Goal: Task Accomplishment & Management: Manage account settings

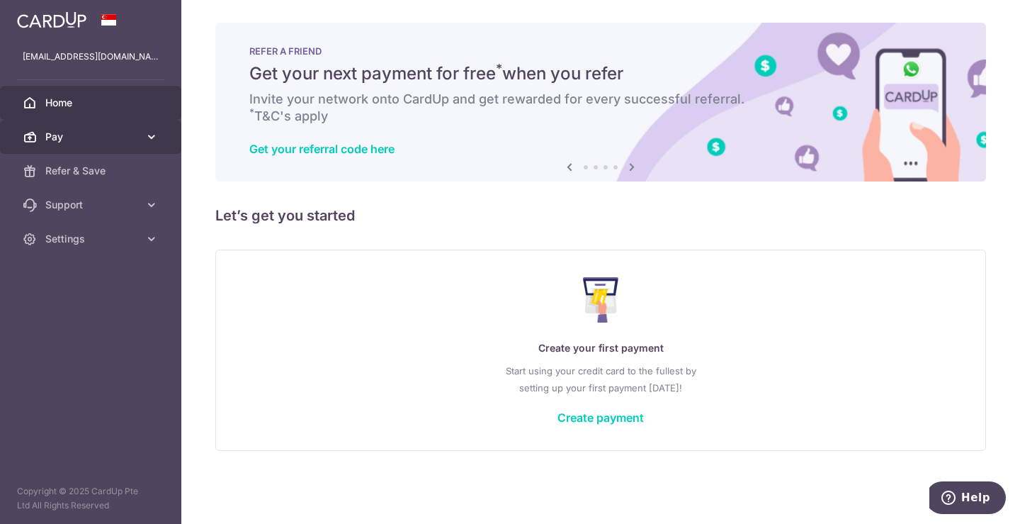
click at [101, 140] on span "Pay" at bounding box center [92, 137] width 94 height 14
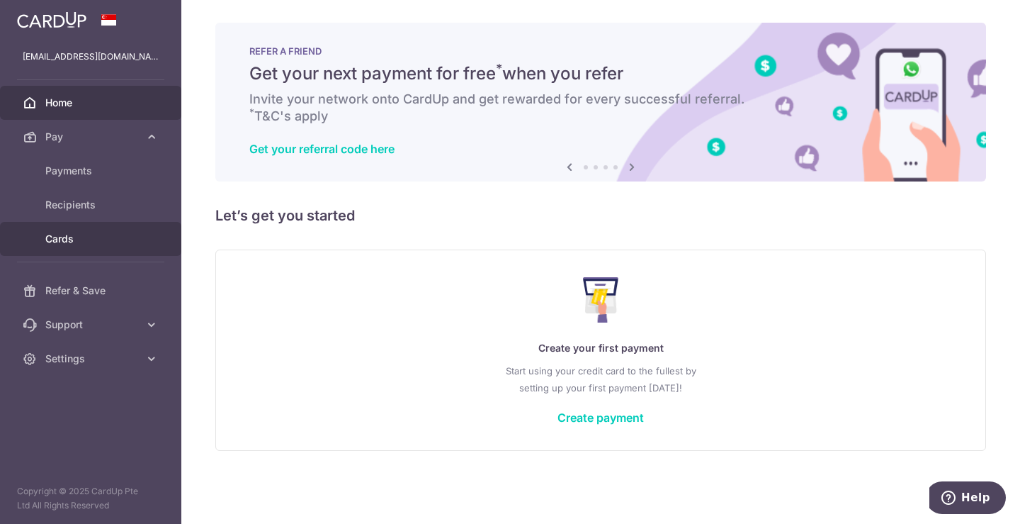
click at [90, 235] on span "Cards" at bounding box center [92, 239] width 94 height 14
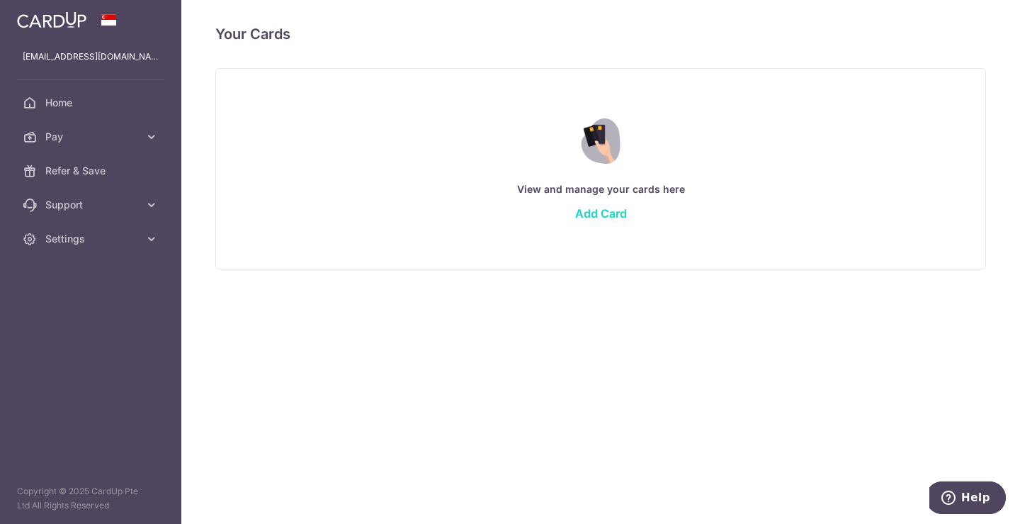
click at [599, 213] on link "Add Card" at bounding box center [601, 213] width 52 height 14
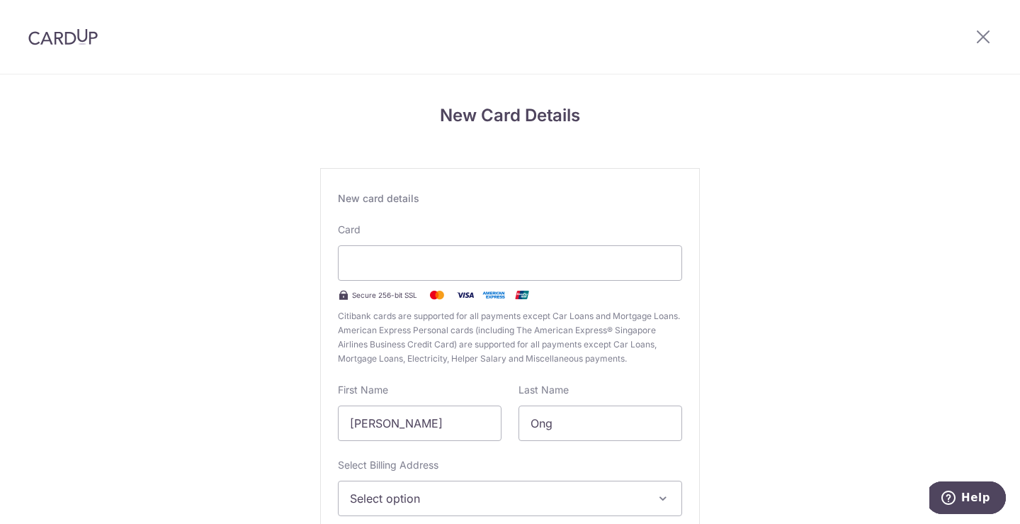
click at [390, 369] on div "New card details Card Secure 256-bit SSL Citibank cards are supported for all p…" at bounding box center [510, 385] width 380 height 435
click at [462, 217] on div "New card details Card Secure 256-bit SSL Citibank cards are supported for all p…" at bounding box center [510, 385] width 380 height 435
click at [411, 425] on input "[PERSON_NAME]" at bounding box center [420, 422] width 164 height 35
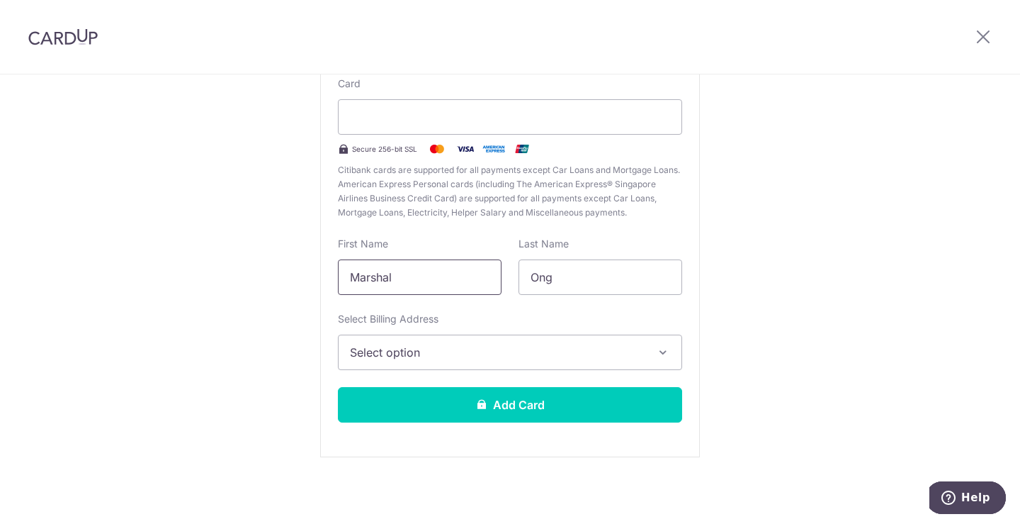
type input "Marshal"
click at [416, 341] on button "Select option" at bounding box center [510, 351] width 344 height 35
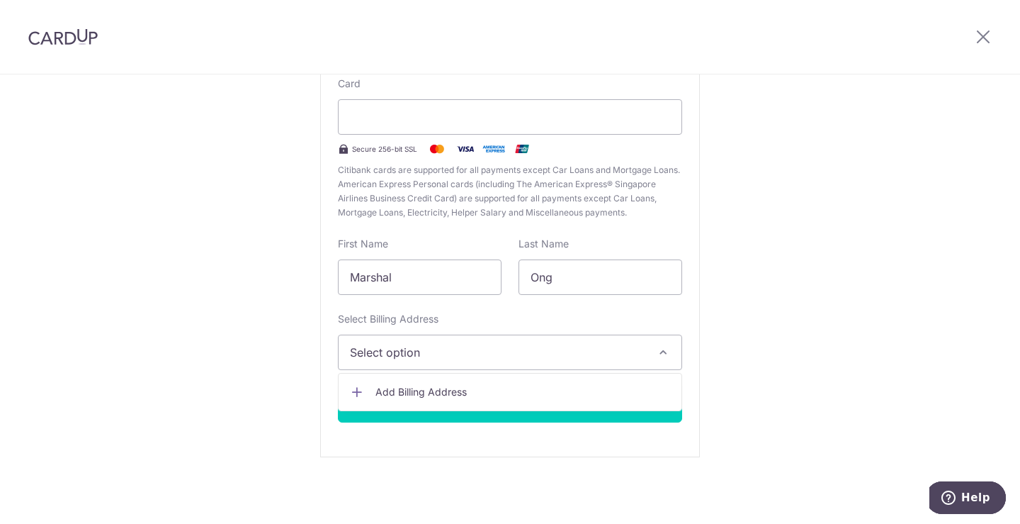
click at [436, 384] on link "Add Billing Address" at bounding box center [510, 392] width 343 height 26
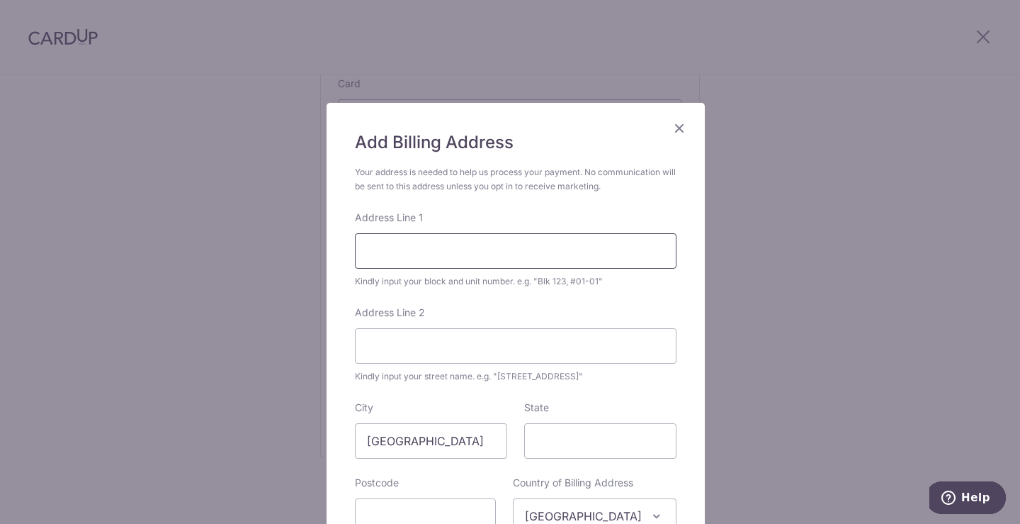
click at [438, 256] on input "Address Line 1" at bounding box center [516, 250] width 322 height 35
click at [452, 205] on form "Your address is needed to help us process your payment. No communication will b…" at bounding box center [516, 375] width 322 height 421
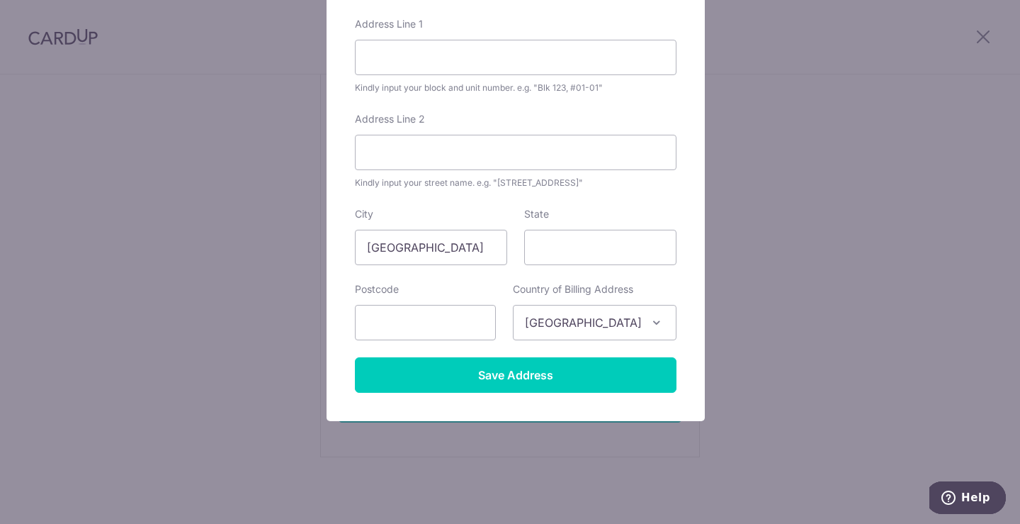
scroll to position [0, 0]
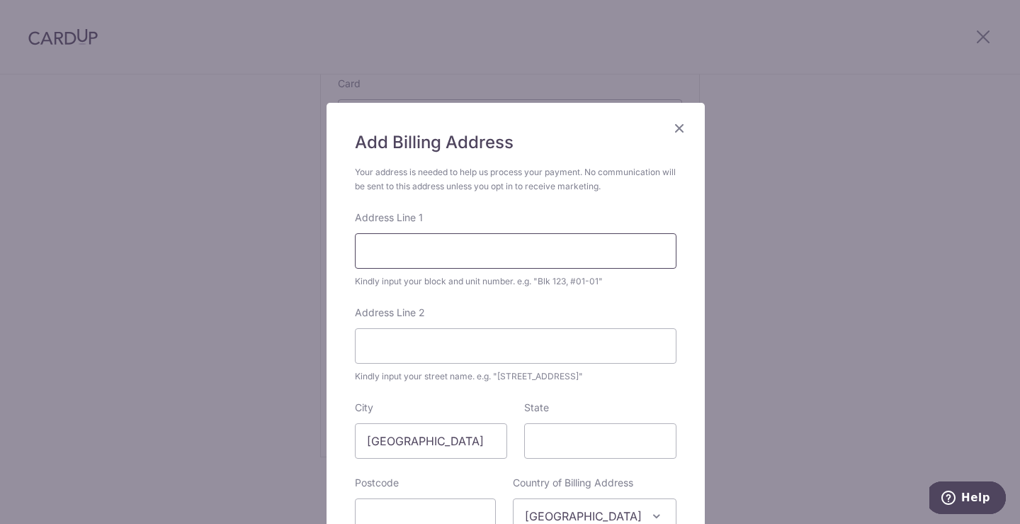
click at [434, 249] on input "Address Line 1" at bounding box center [516, 250] width 322 height 35
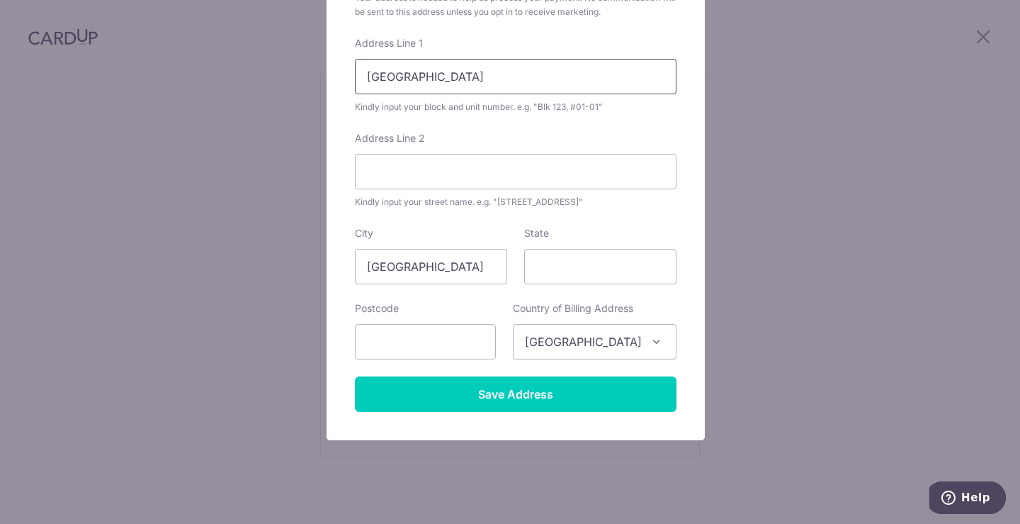
scroll to position [193, 0]
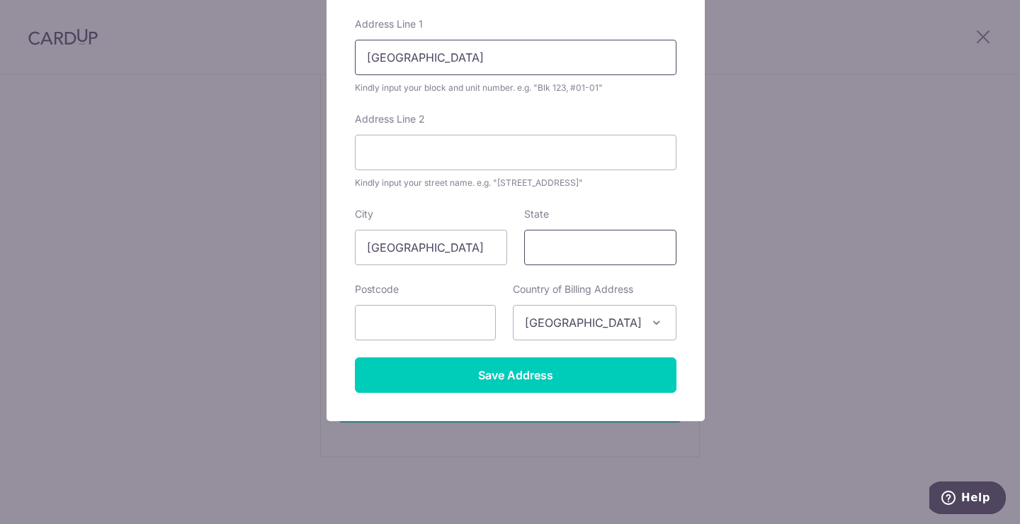
type input "19B Jalan Remis"
click at [553, 243] on input "State" at bounding box center [600, 247] width 152 height 35
type input "[GEOGRAPHIC_DATA]"
click at [442, 324] on input "text" at bounding box center [425, 322] width 141 height 35
type input "468125"
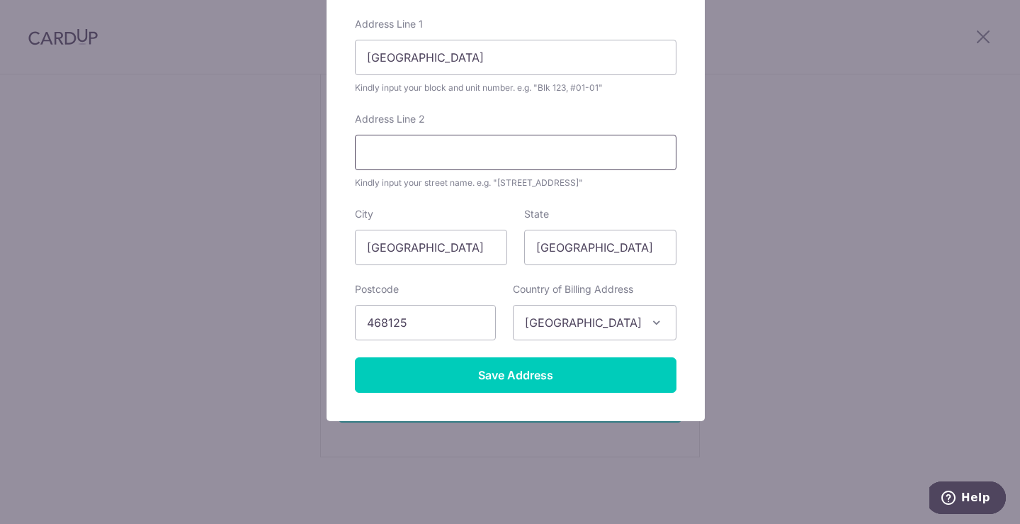
click at [444, 141] on input "Address Line 2" at bounding box center [516, 152] width 322 height 35
click at [464, 112] on div "Address Line 2 Kindly input your street name. e.g. "Hougang Street 10"" at bounding box center [516, 151] width 322 height 78
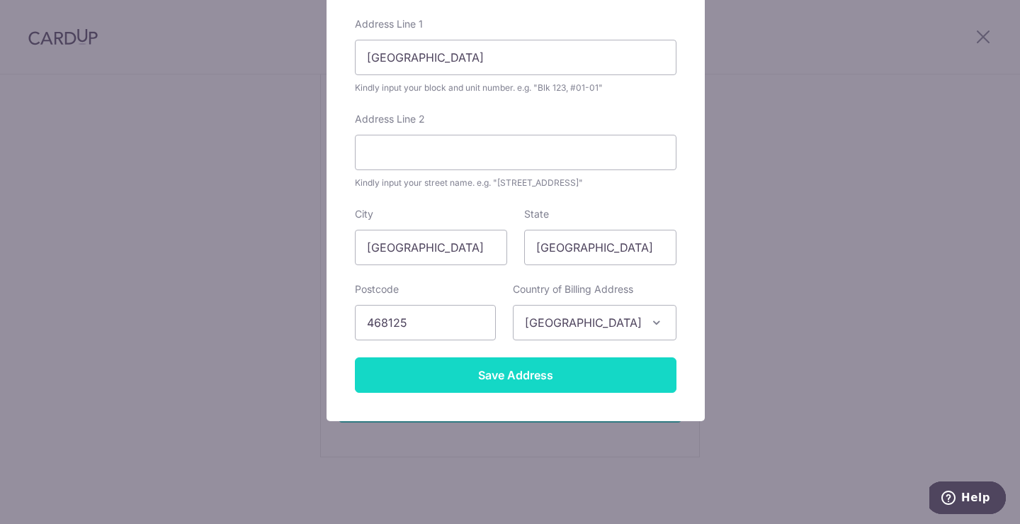
click at [577, 373] on input "Save Address" at bounding box center [516, 374] width 322 height 35
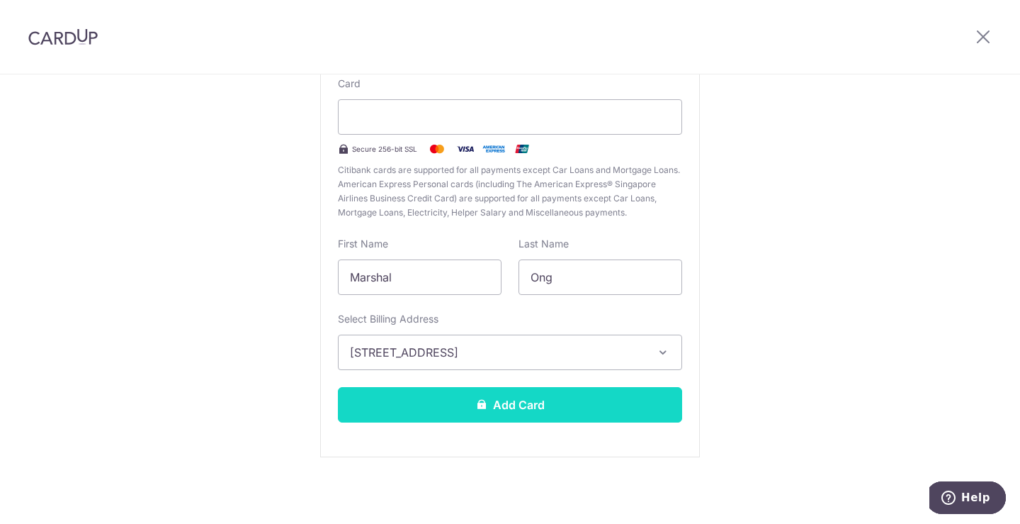
click at [540, 405] on button "Add Card" at bounding box center [510, 404] width 344 height 35
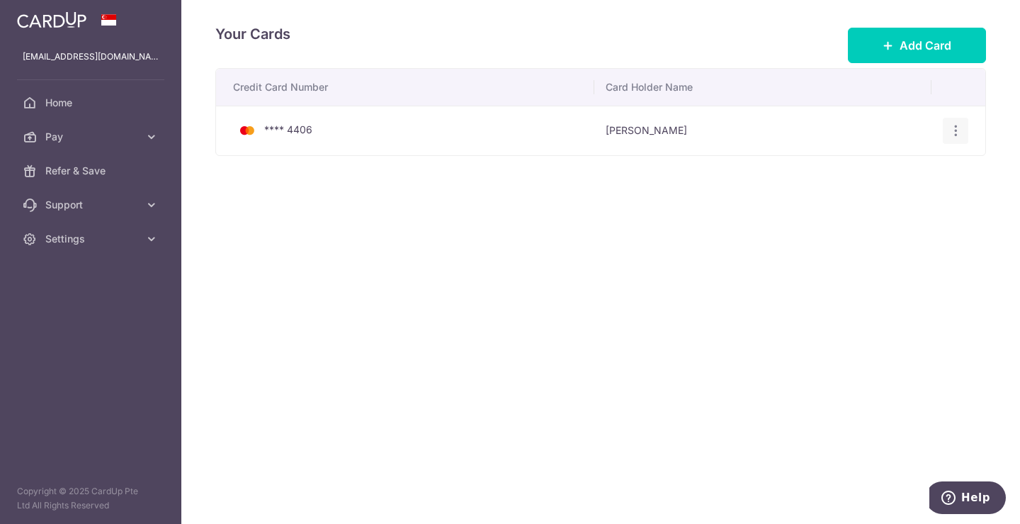
click at [954, 129] on icon "button" at bounding box center [956, 130] width 15 height 15
click at [900, 168] on span "View/Edit" at bounding box center [908, 170] width 96 height 17
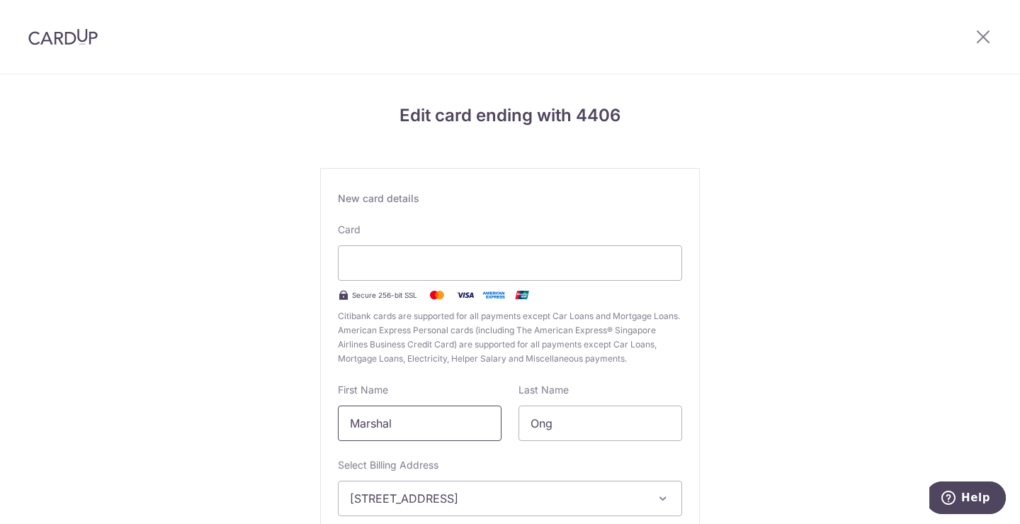
click at [400, 422] on input "Marshal" at bounding box center [420, 422] width 164 height 35
type input "[PERSON_NAME]"
click at [792, 195] on div "Edit card ending with 4406 New card details Card Secure 256-bit SSL Citibank ca…" at bounding box center [510, 371] width 1020 height 595
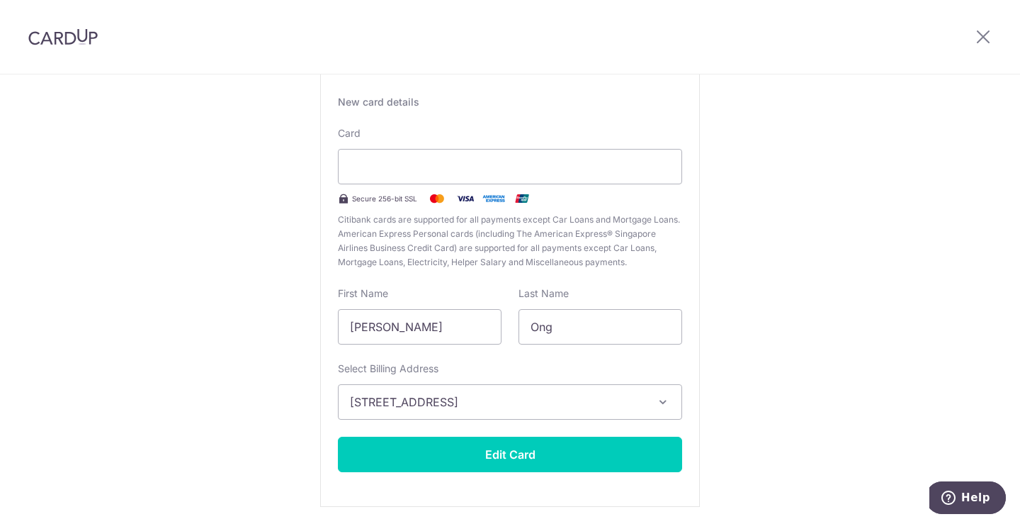
scroll to position [146, 0]
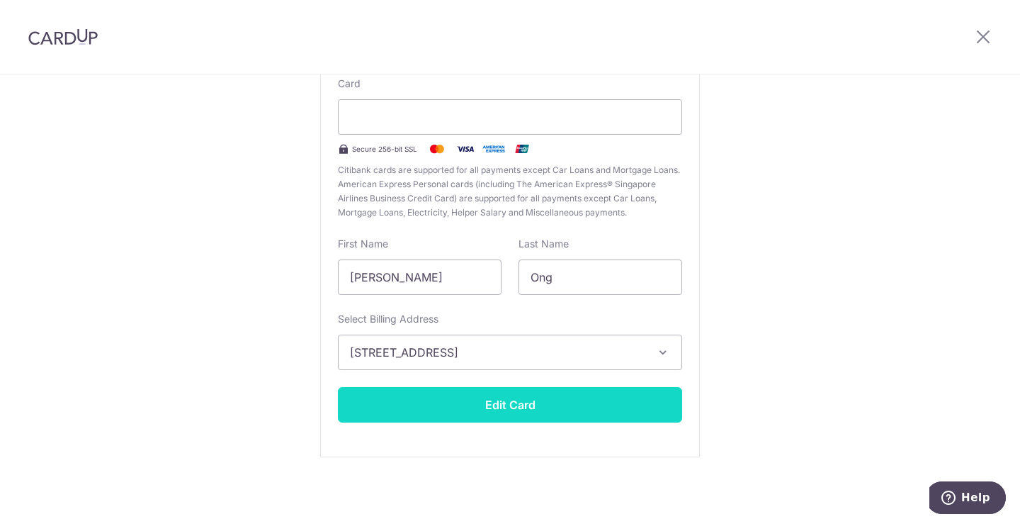
click at [610, 404] on button "Edit Card" at bounding box center [510, 404] width 344 height 35
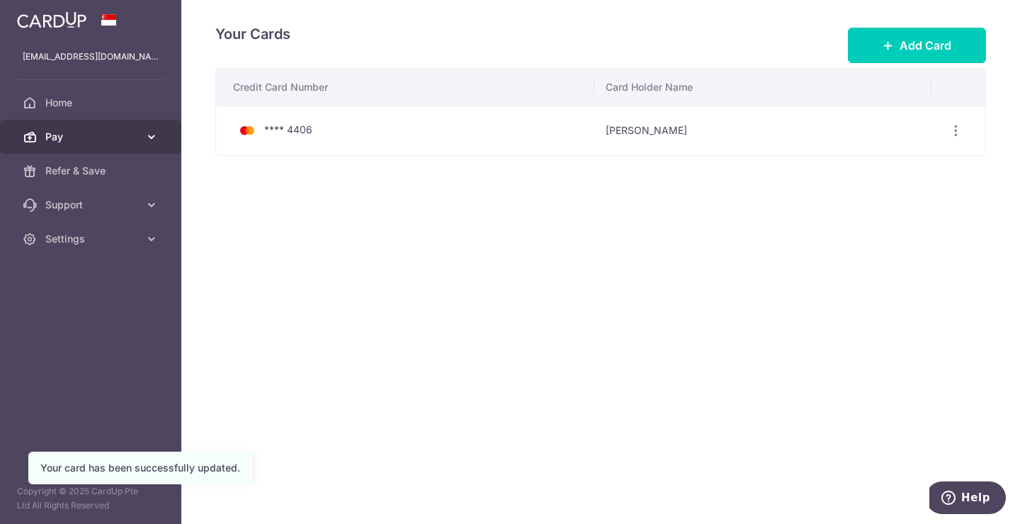
click at [103, 130] on span "Pay" at bounding box center [92, 137] width 94 height 14
